Goal: Information Seeking & Learning: Learn about a topic

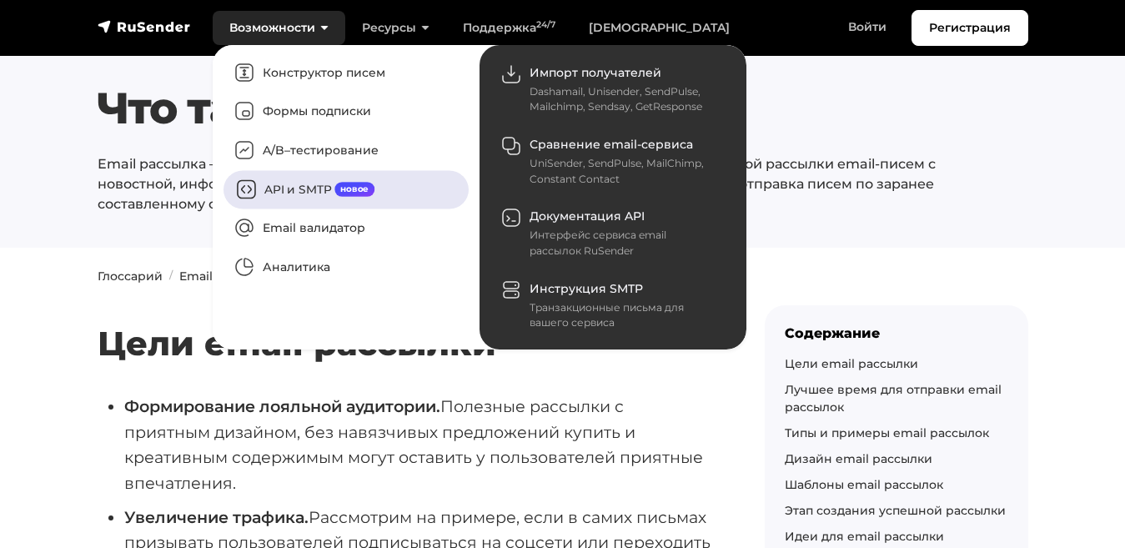
click at [299, 174] on link "API и SMTP новое" at bounding box center [346, 189] width 245 height 38
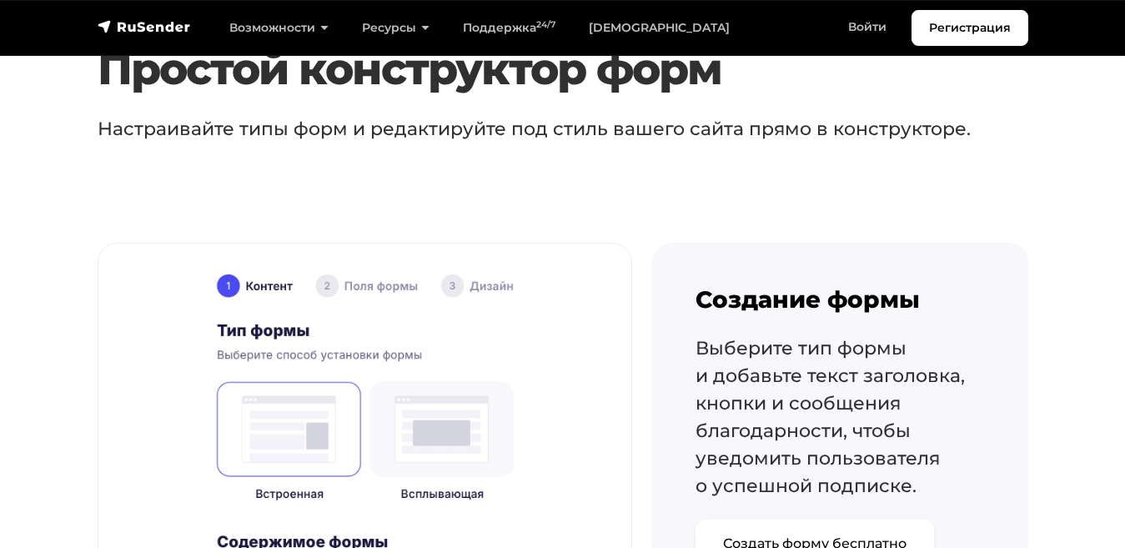
scroll to position [1024, 0]
